Goal: Task Accomplishment & Management: Use online tool/utility

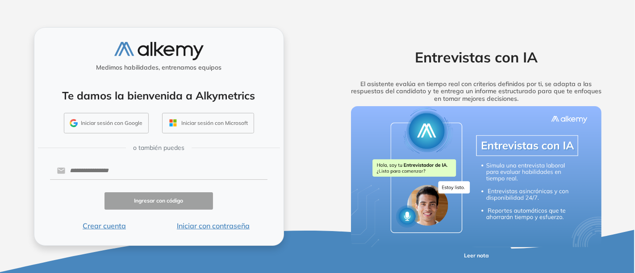
click at [128, 122] on button "Iniciar sesión con Google" at bounding box center [106, 123] width 85 height 21
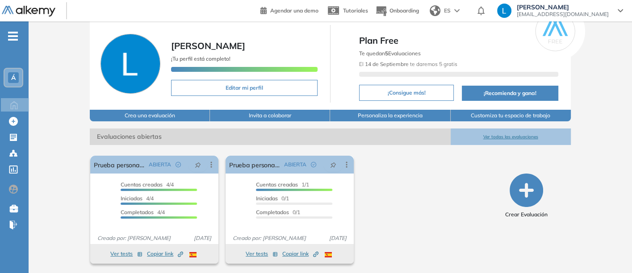
scroll to position [27, 0]
click at [259, 252] on button "Ver tests" at bounding box center [262, 254] width 32 height 11
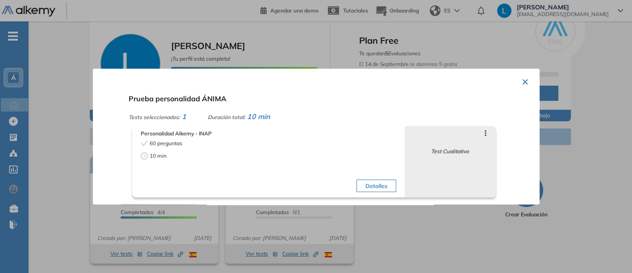
click at [456, 156] on div "Saltar preguntas Test Cualitativo" at bounding box center [450, 161] width 91 height 71
click at [483, 132] on icon at bounding box center [485, 133] width 7 height 7
click at [482, 133] on icon at bounding box center [485, 133] width 7 height 7
click at [442, 162] on div "Saltar preguntas Test Cualitativo" at bounding box center [450, 161] width 91 height 71
click at [522, 79] on button "×" at bounding box center [525, 80] width 7 height 17
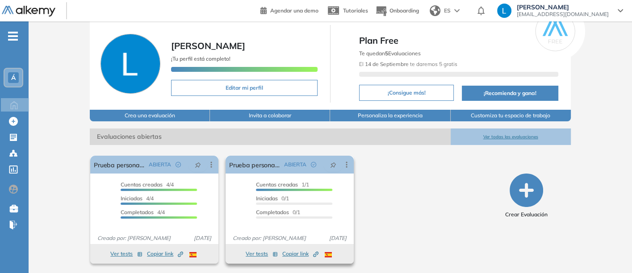
click at [319, 183] on div "Cuentas creadas 1/1" at bounding box center [294, 186] width 76 height 10
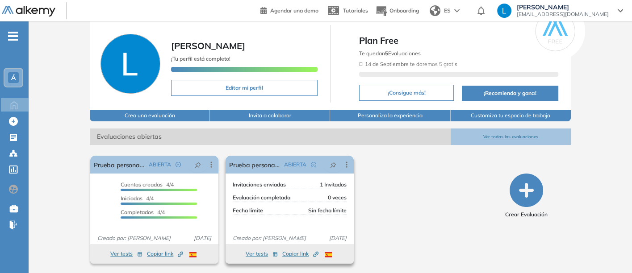
click at [320, 183] on span "1 Invitados" at bounding box center [333, 185] width 27 height 8
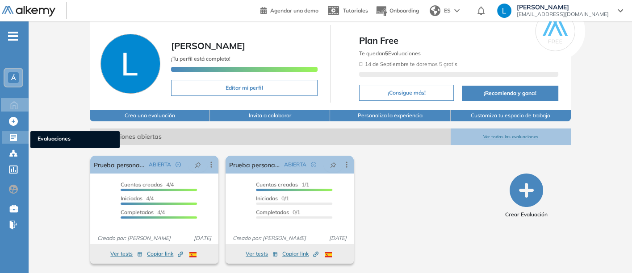
click at [12, 138] on icon at bounding box center [13, 137] width 9 height 9
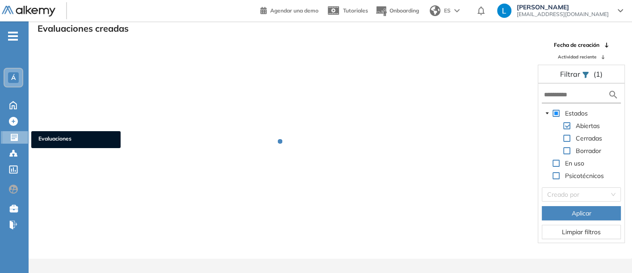
scroll to position [21, 0]
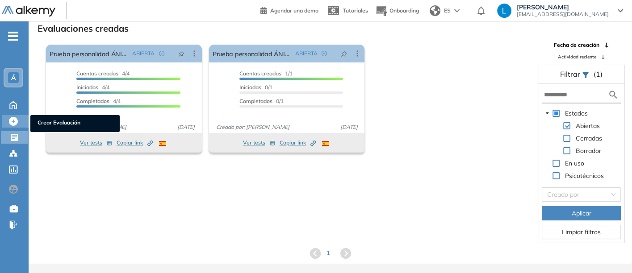
click at [20, 119] on div "Crear Evaluación Crear Evaluación" at bounding box center [15, 121] width 27 height 13
